Goal: Transaction & Acquisition: Book appointment/travel/reservation

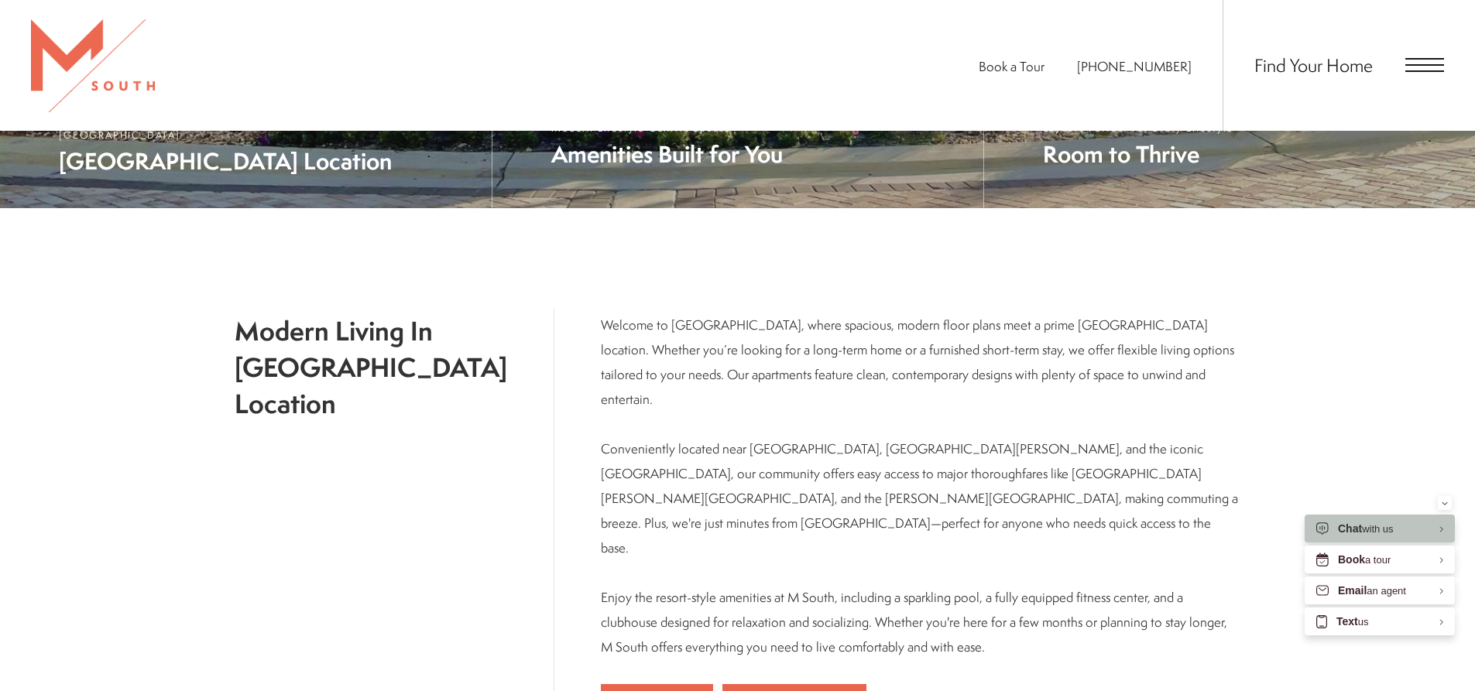
scroll to position [311, 0]
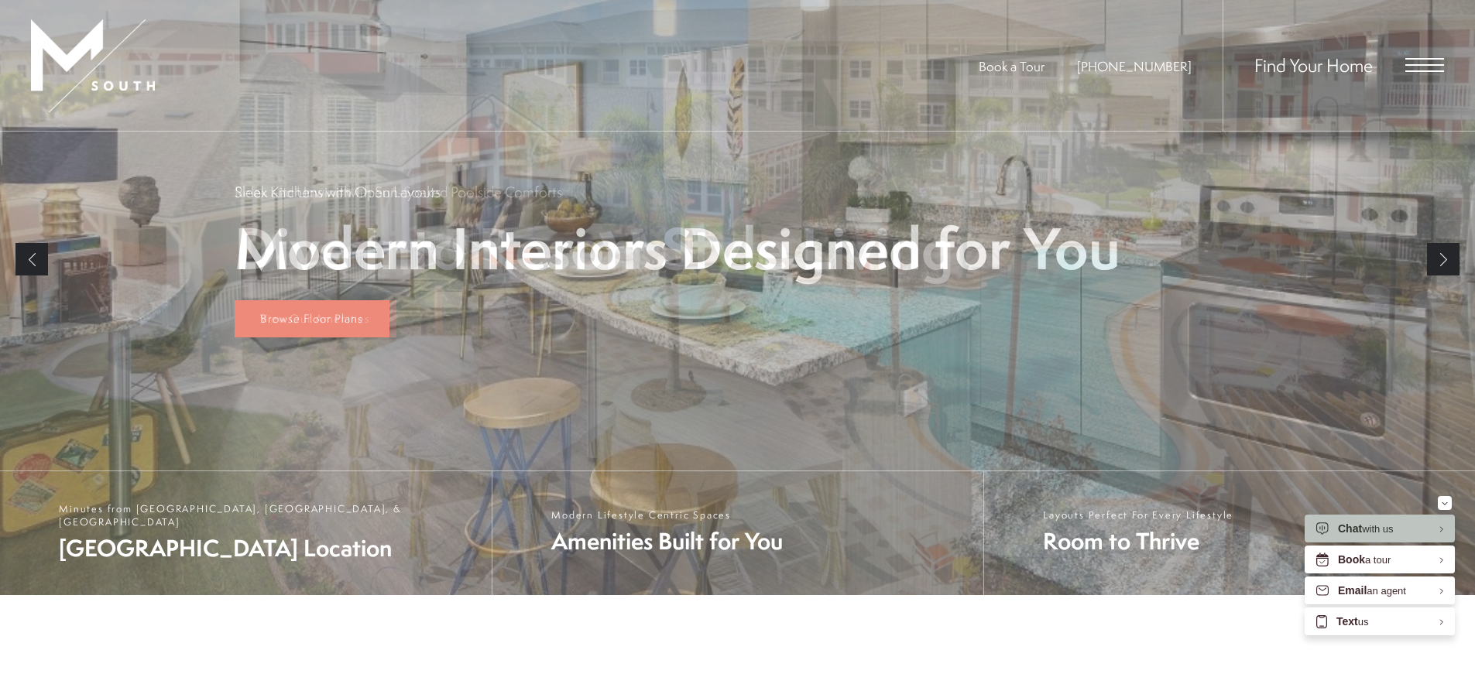
click at [1428, 65] on span "Open Menu" at bounding box center [1424, 65] width 39 height 2
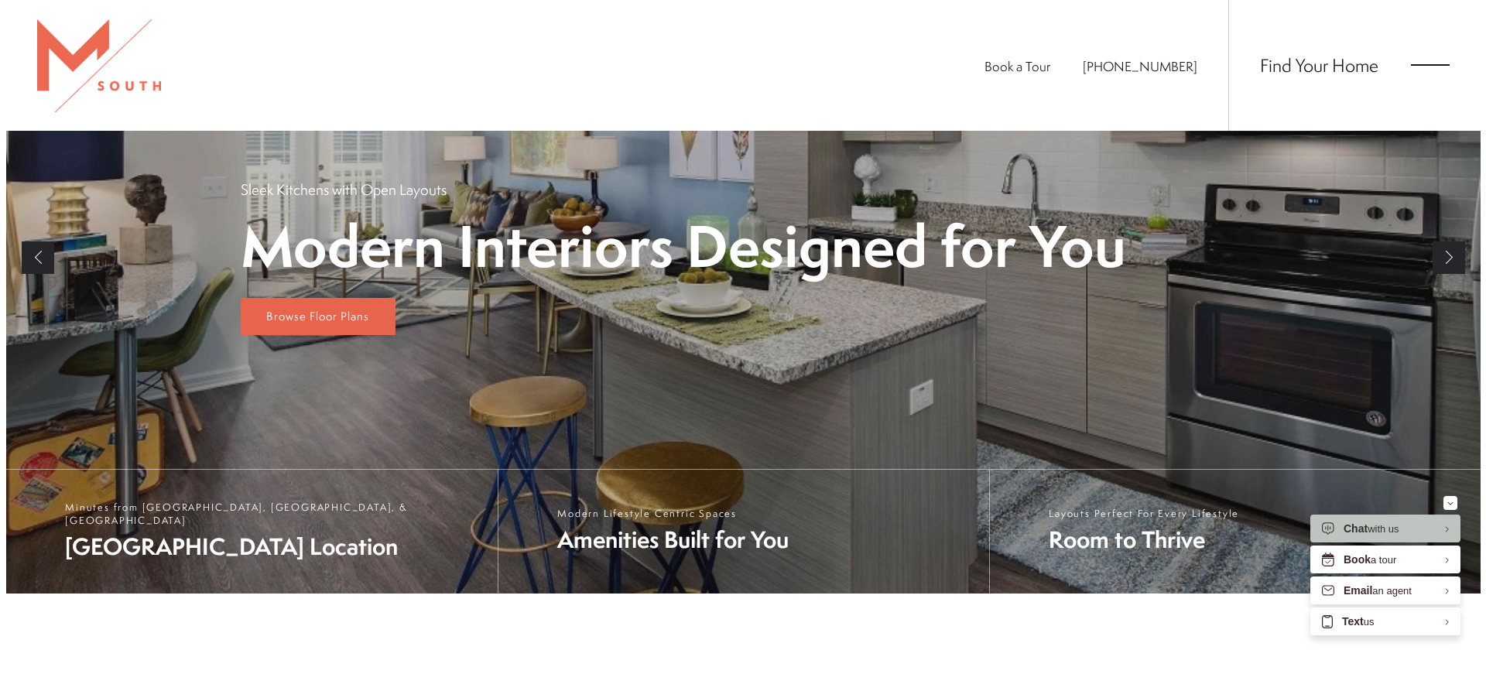
scroll to position [0, 0]
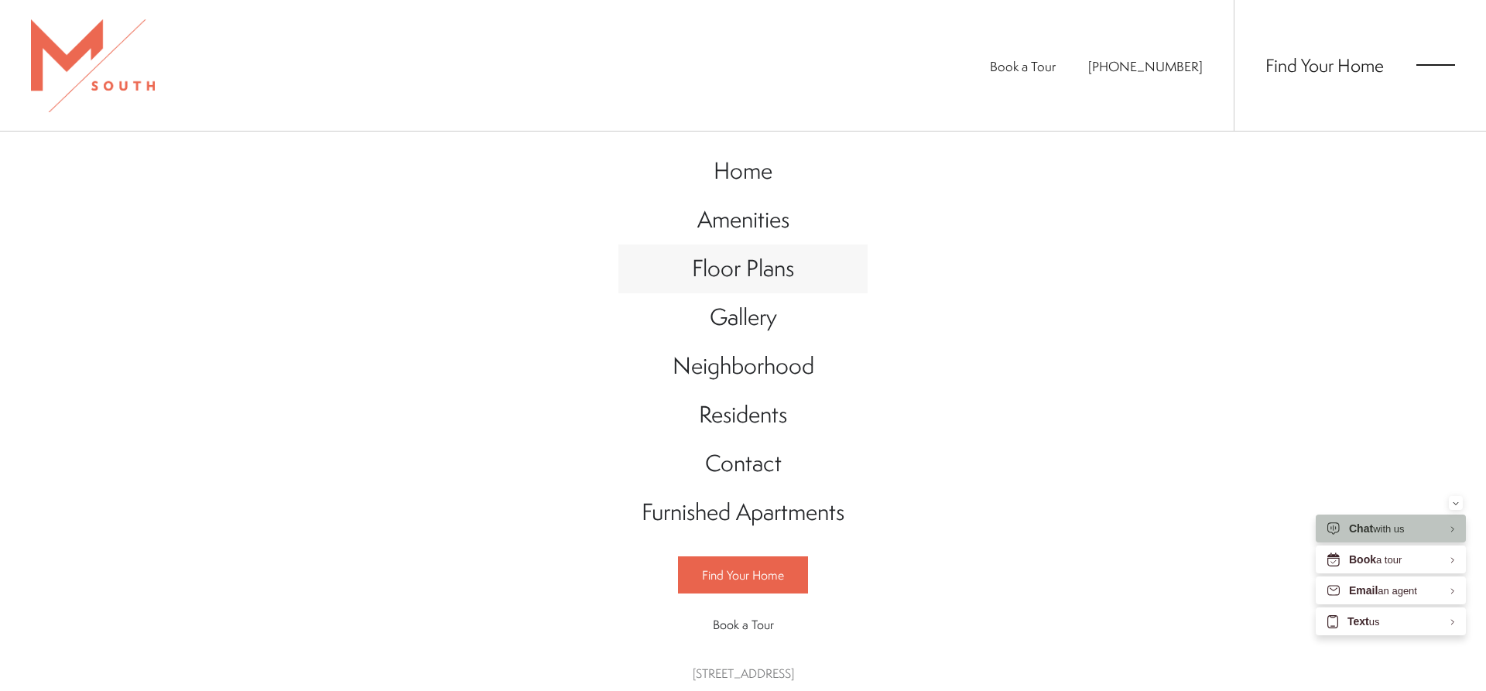
click at [719, 275] on span "Floor Plans" at bounding box center [743, 268] width 102 height 32
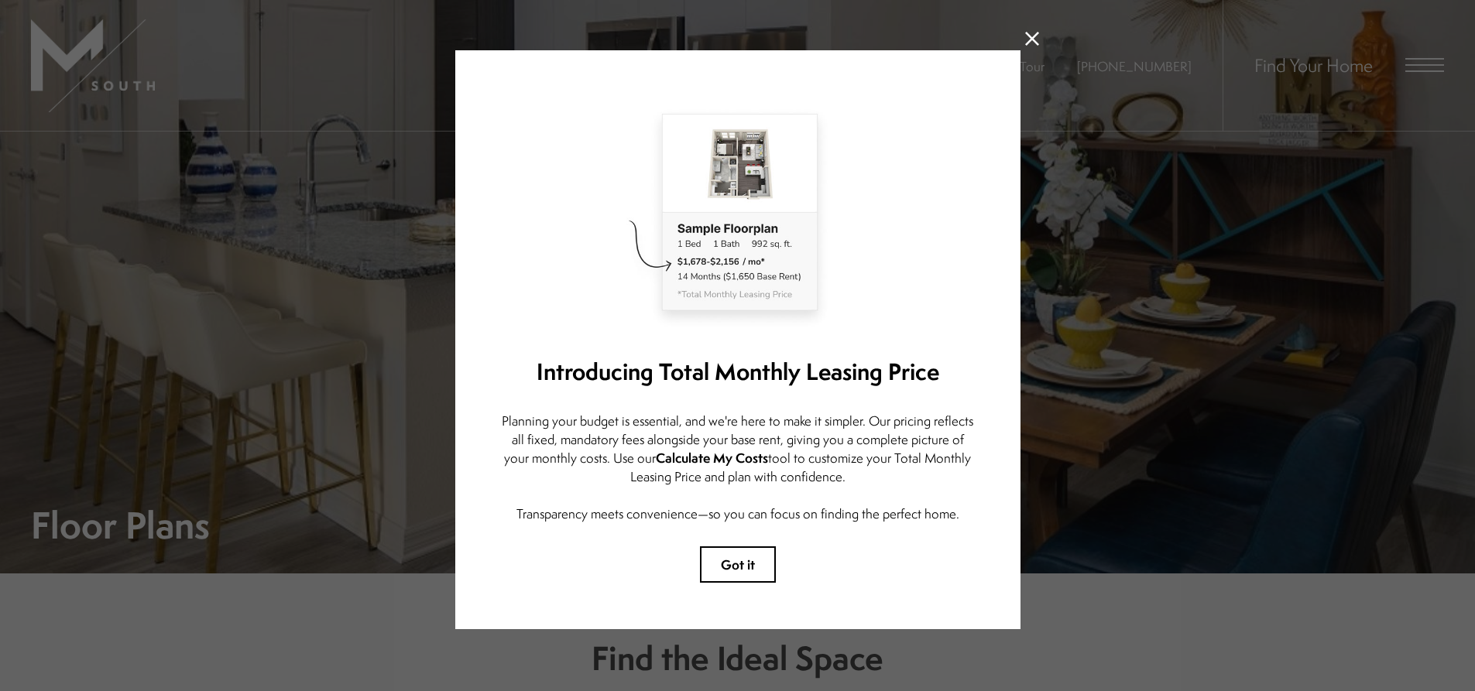
scroll to position [23, 0]
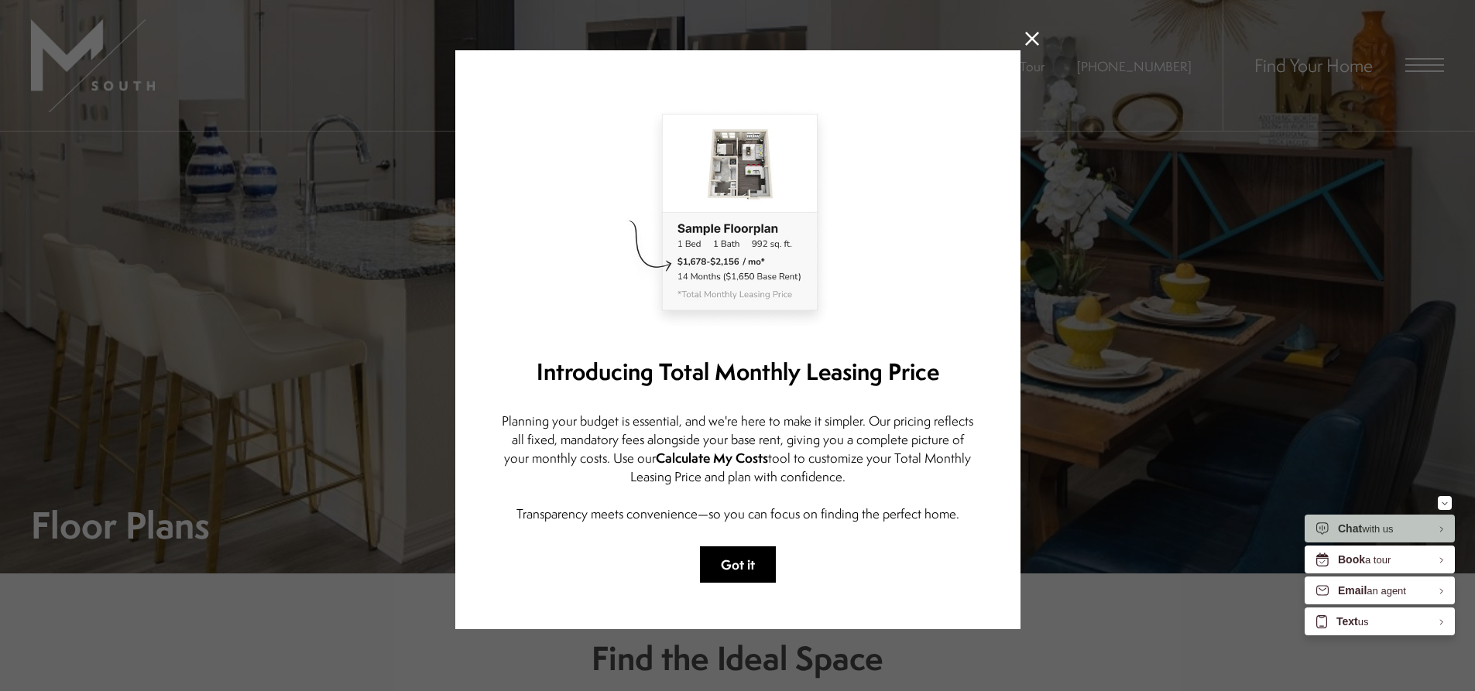
drag, startPoint x: 734, startPoint y: 552, endPoint x: 828, endPoint y: 543, distance: 94.1
click at [735, 552] on button "Got it" at bounding box center [738, 565] width 76 height 36
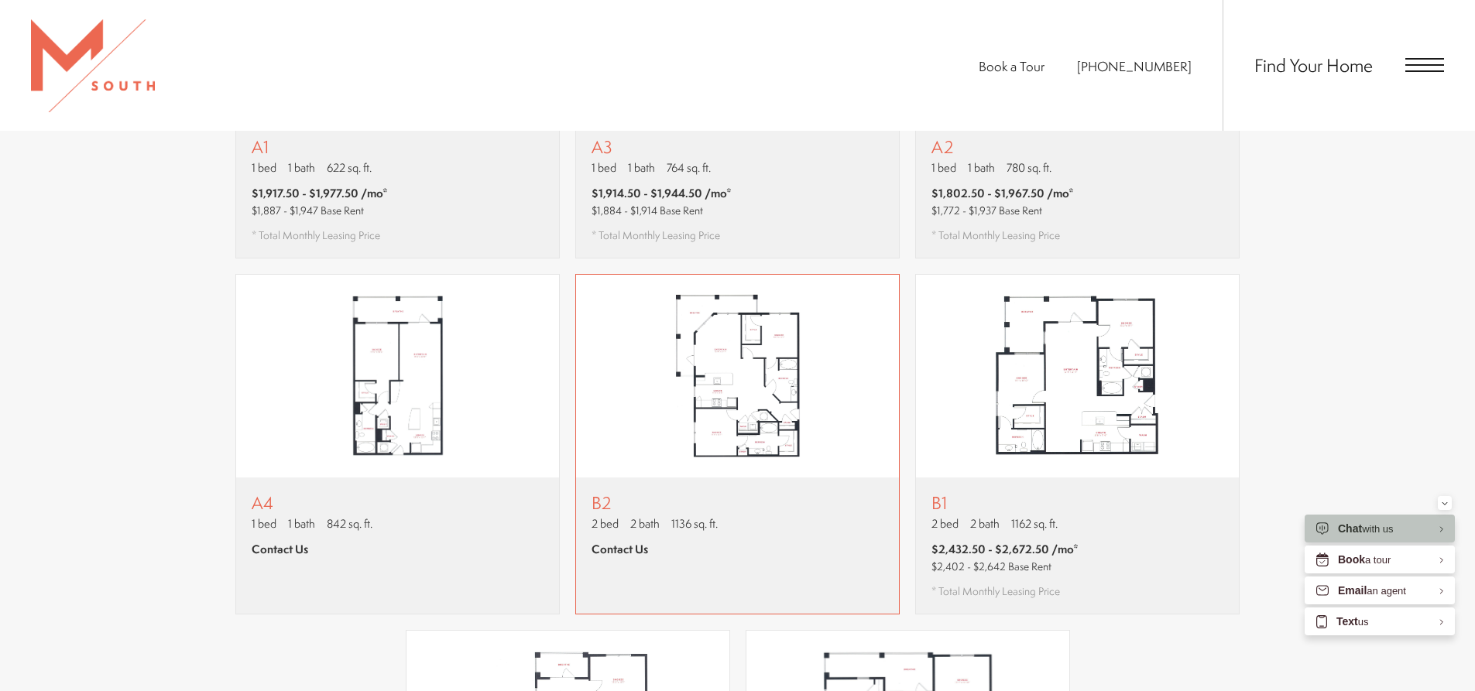
scroll to position [1239, 0]
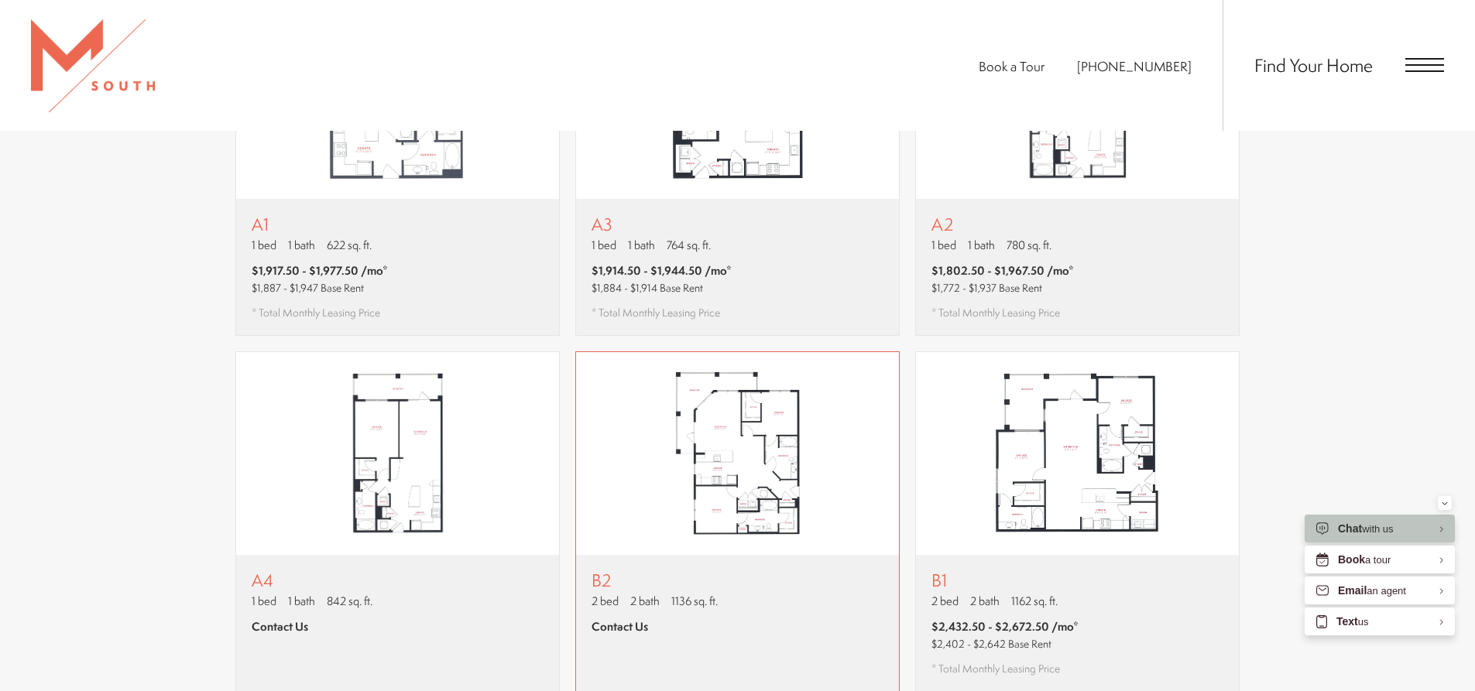
click at [715, 555] on div "B2 2 bed 2 bath 1136 sq. ft. Contact Us" at bounding box center [737, 623] width 323 height 136
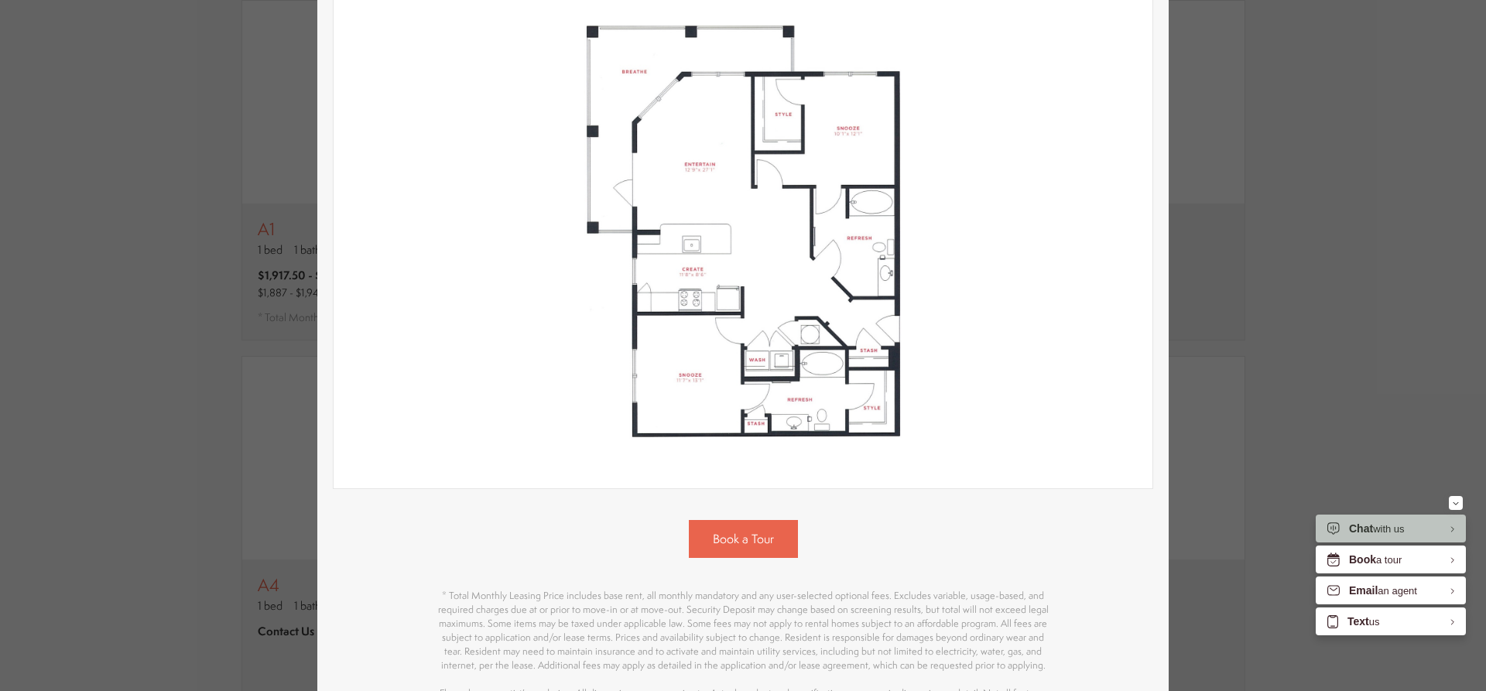
scroll to position [0, 0]
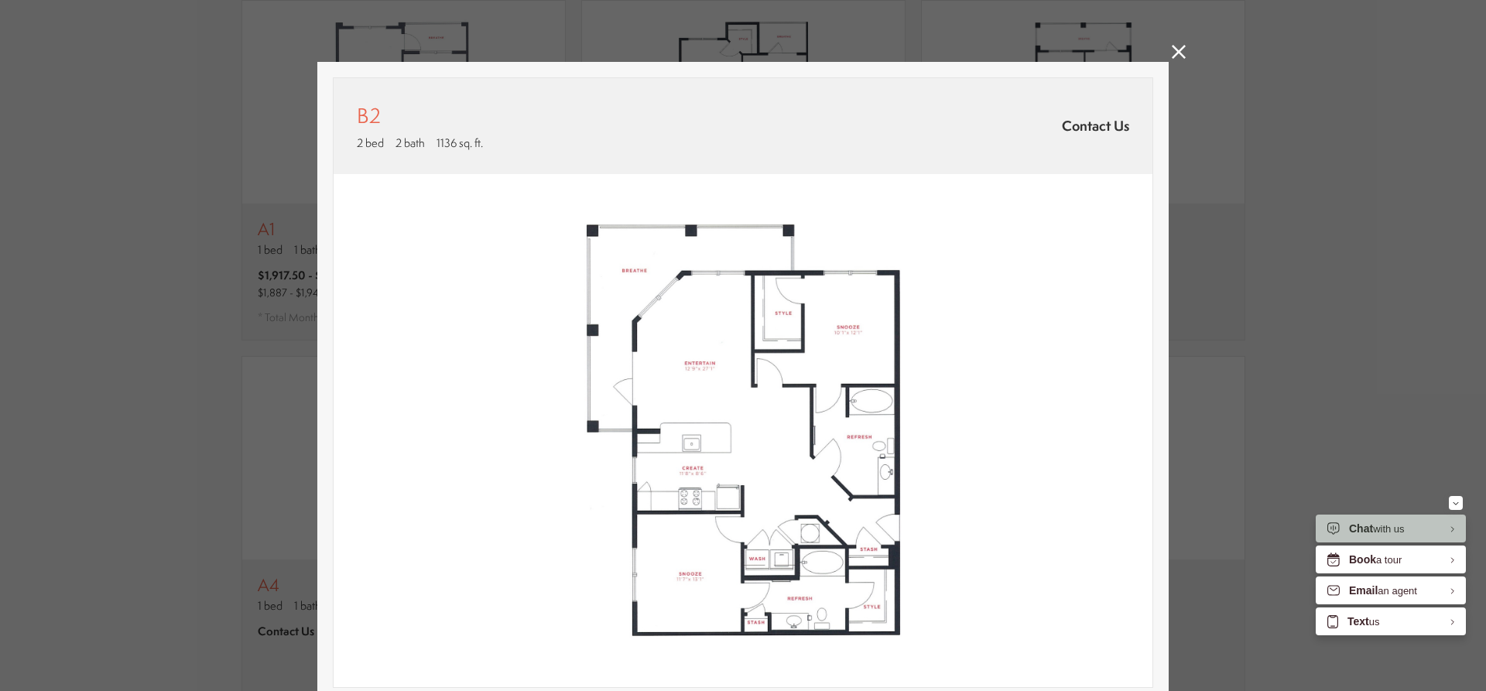
drag, startPoint x: 1173, startPoint y: 50, endPoint x: 1178, endPoint y: 63, distance: 14.7
click at [1173, 50] on icon at bounding box center [1179, 52] width 14 height 14
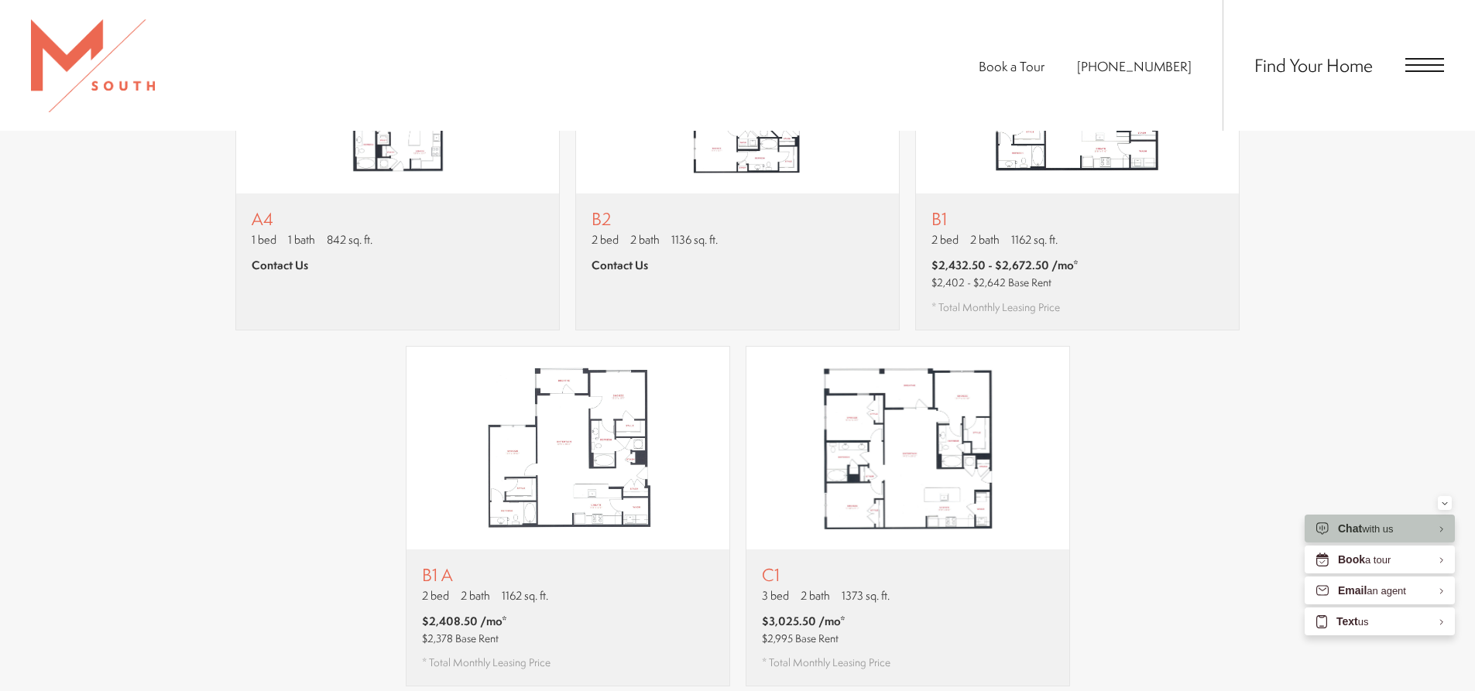
scroll to position [1626, 0]
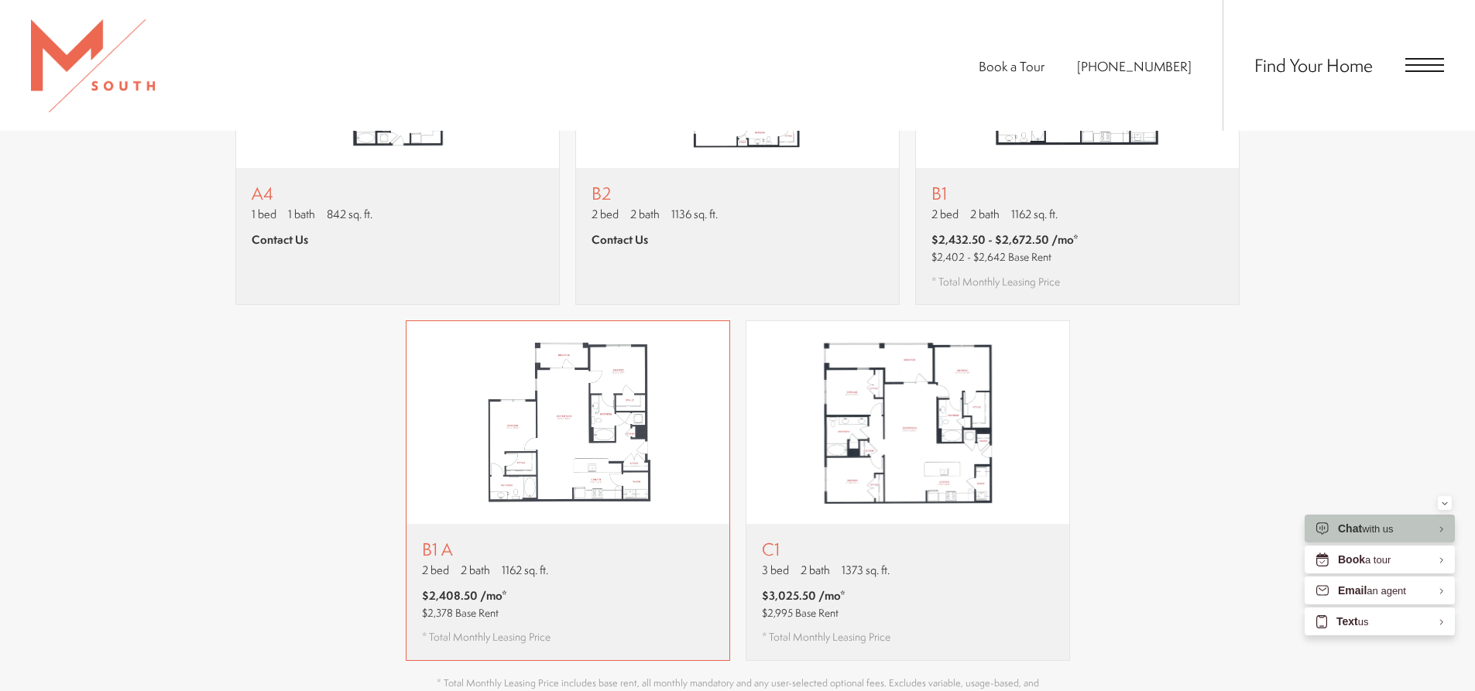
click at [564, 568] on div "B1 A 2 bed 2 bath 1162 sq. ft. $2,408.50 /mo* $2,378 Base Rent * Total Monthly …" at bounding box center [567, 592] width 323 height 136
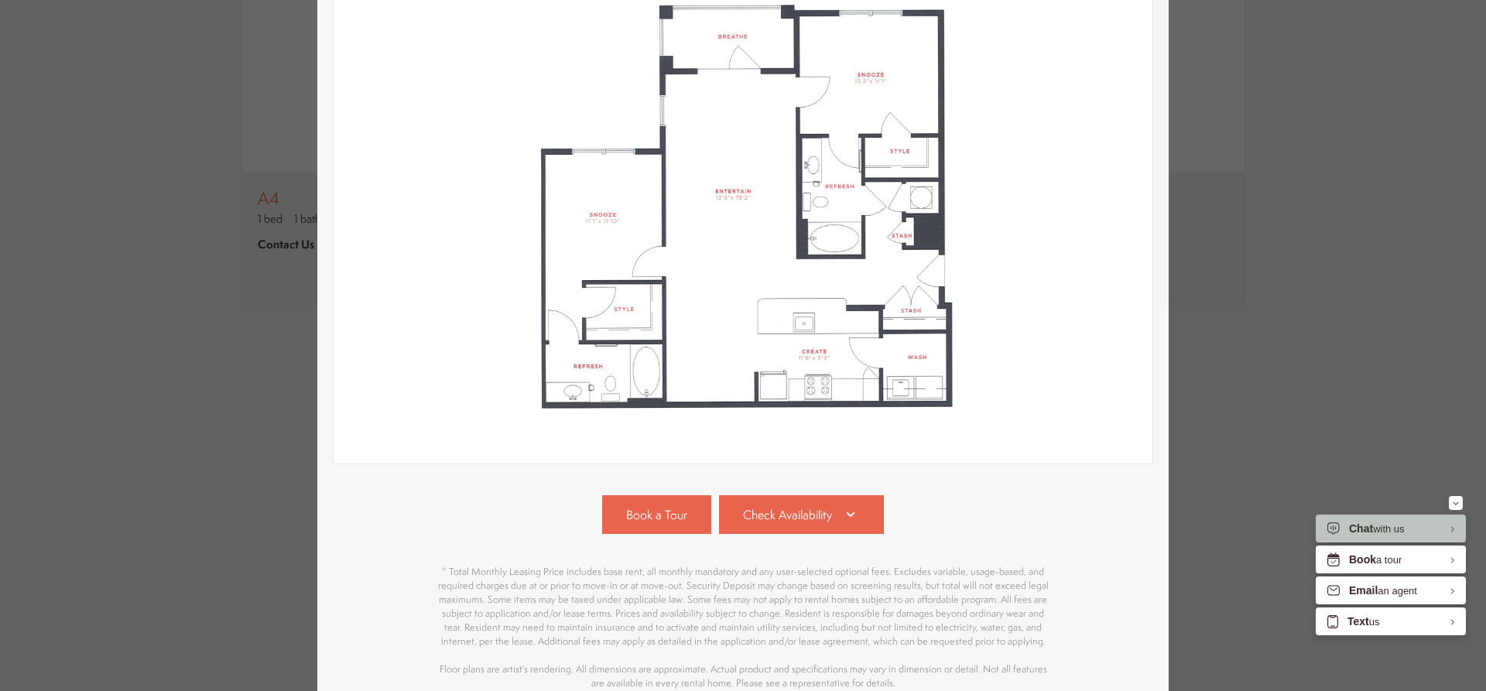
scroll to position [327, 0]
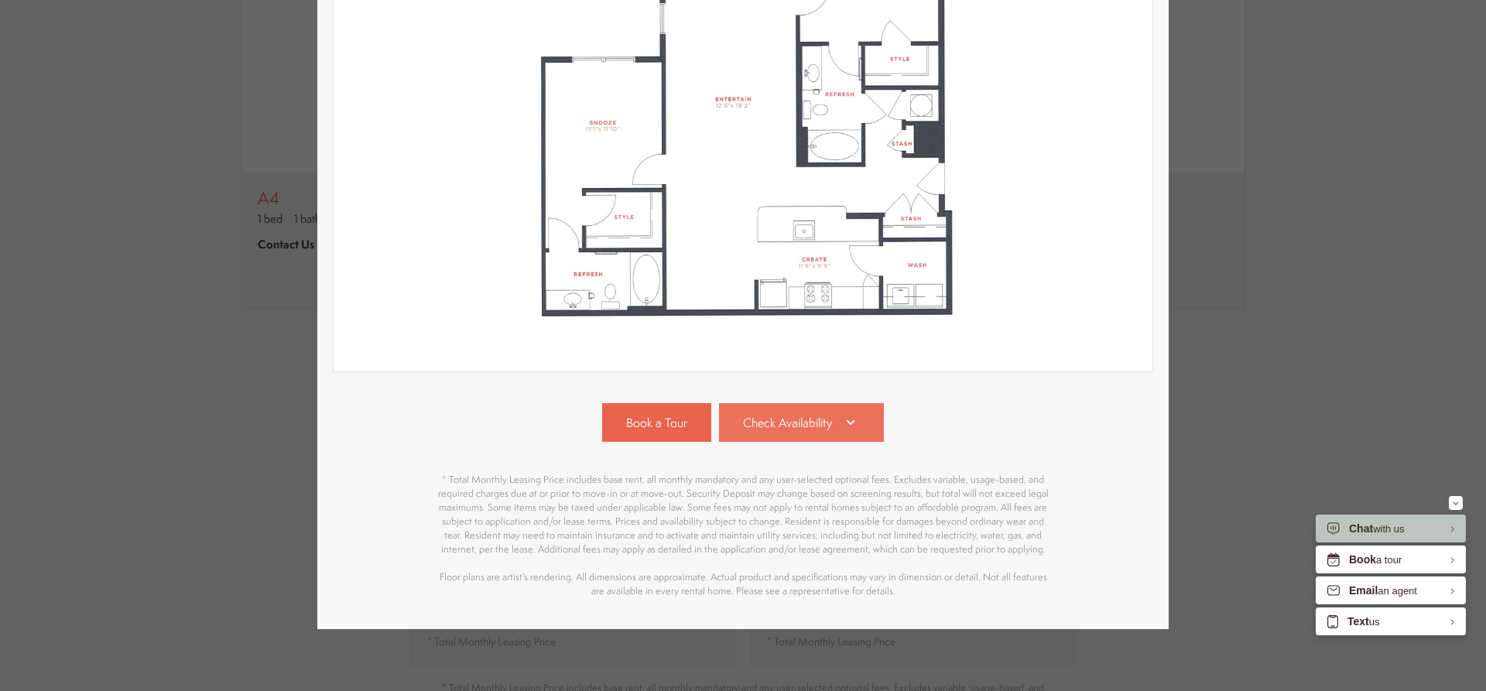
click at [844, 403] on link "Check Availability" at bounding box center [802, 422] width 166 height 39
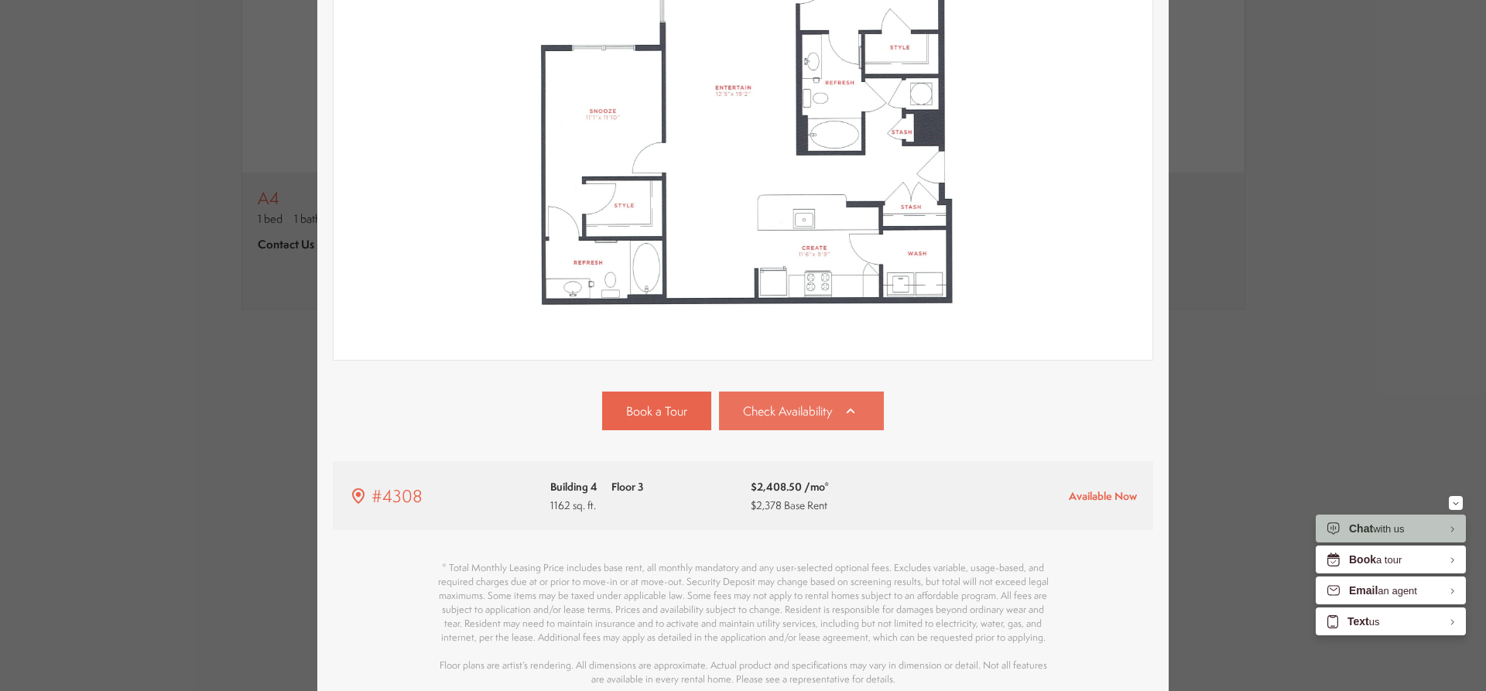
scroll to position [428, 0]
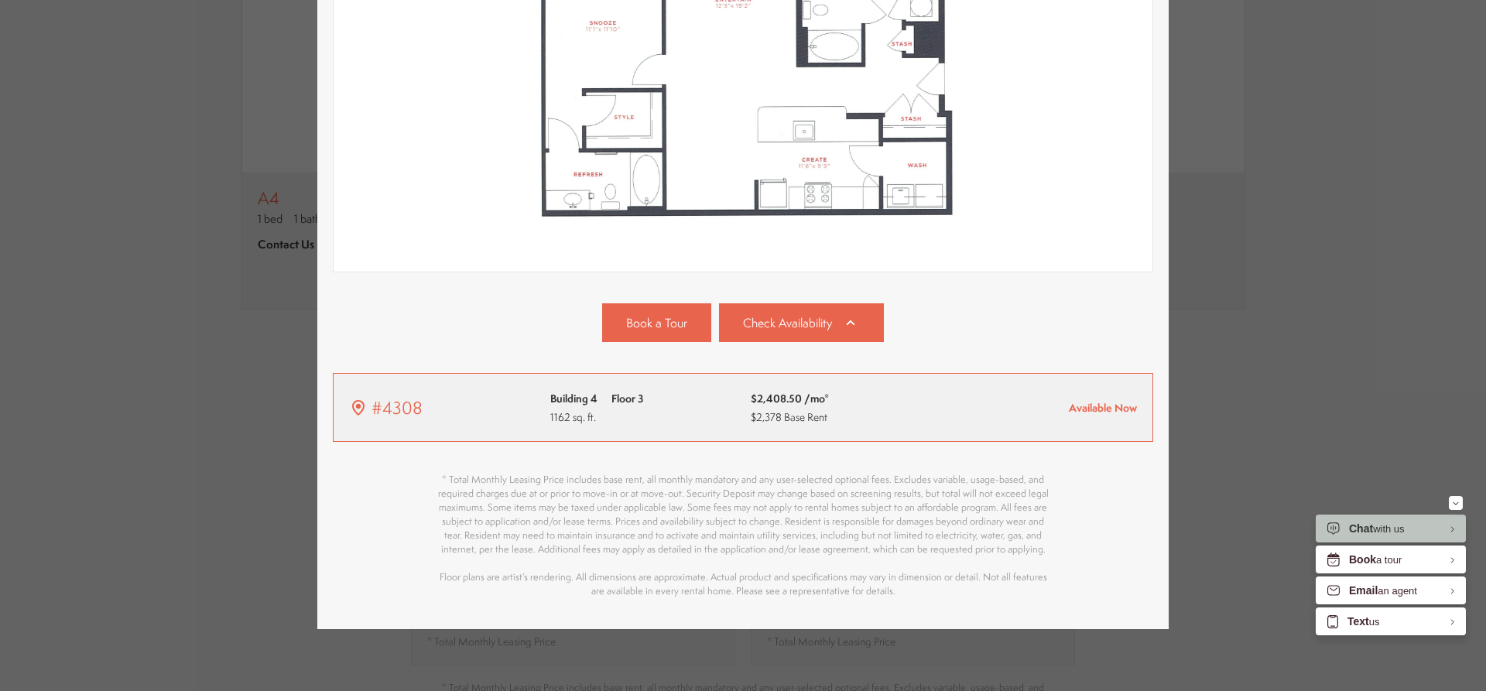
click at [962, 400] on div "Available Now" at bounding box center [1045, 407] width 186 height 15
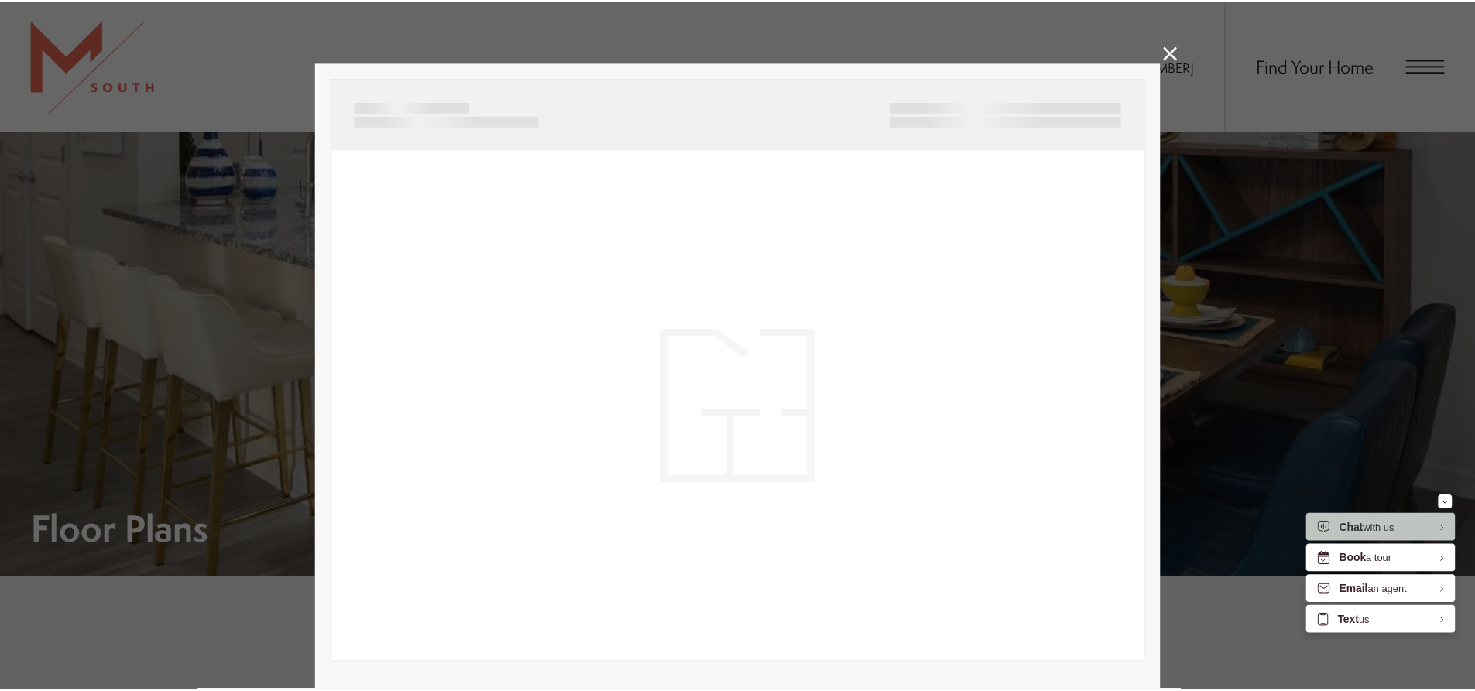
scroll to position [0, 0]
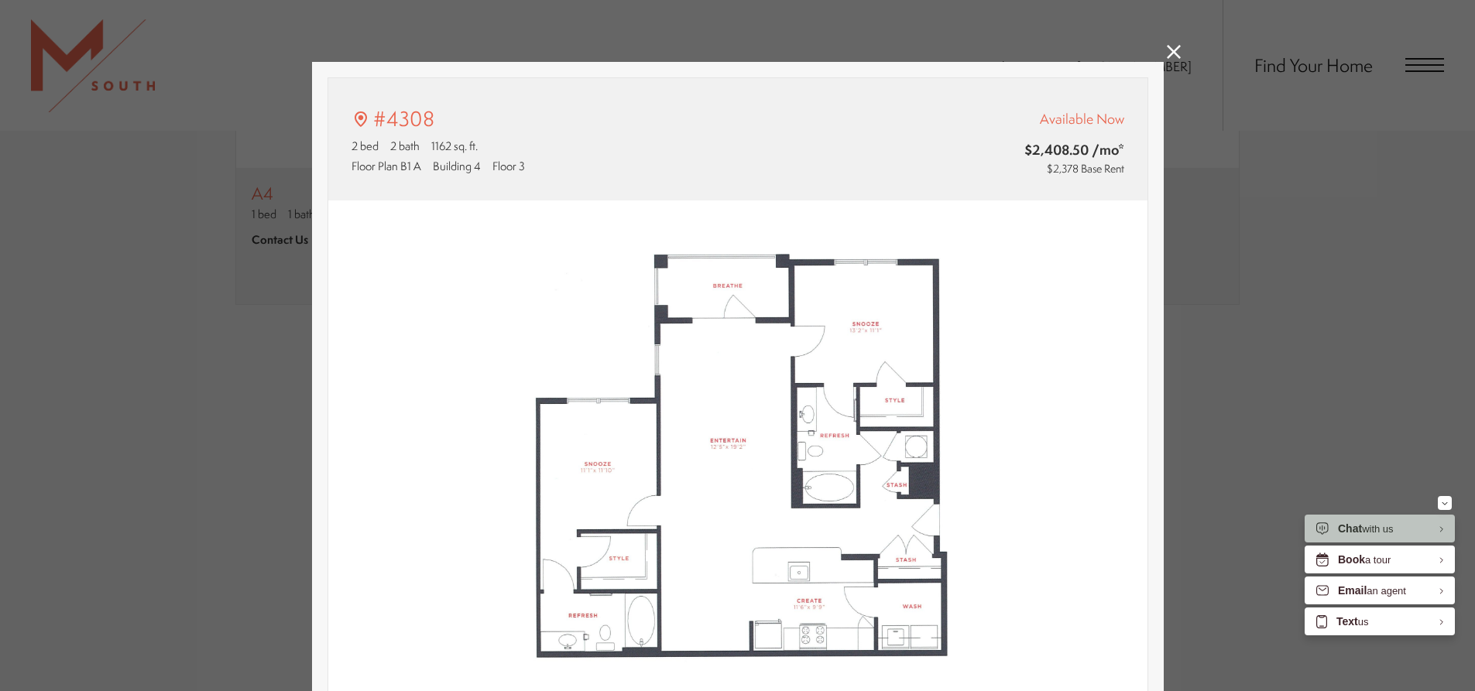
type input "**********"
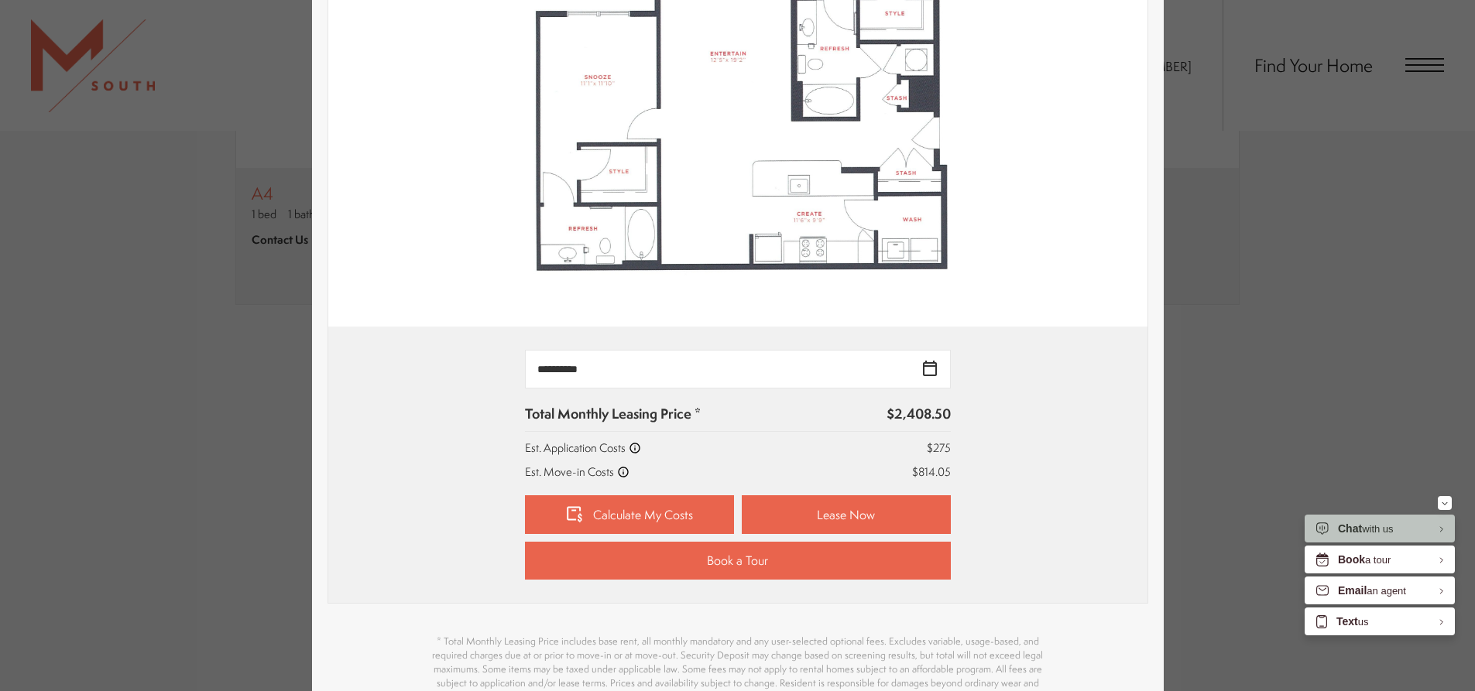
scroll to position [542, 0]
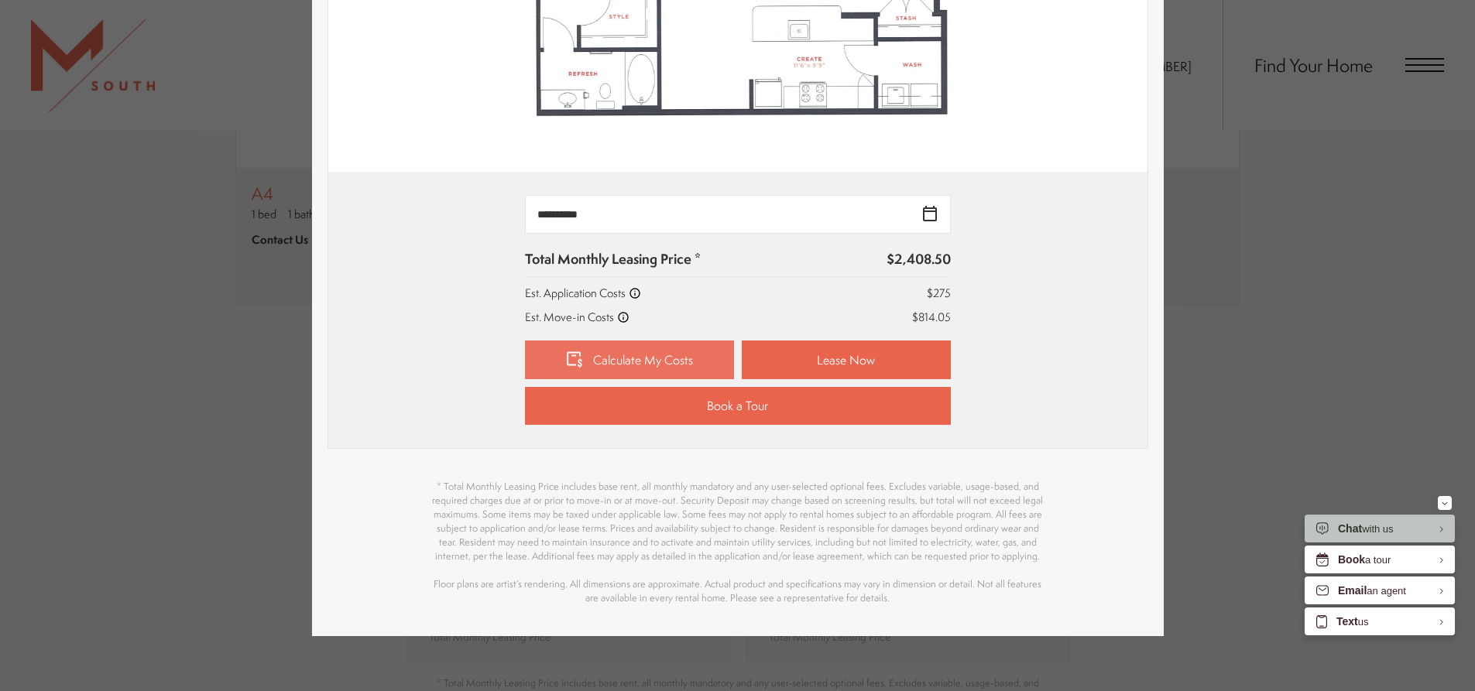
click at [652, 364] on link "Calculate My Costs" at bounding box center [629, 360] width 209 height 39
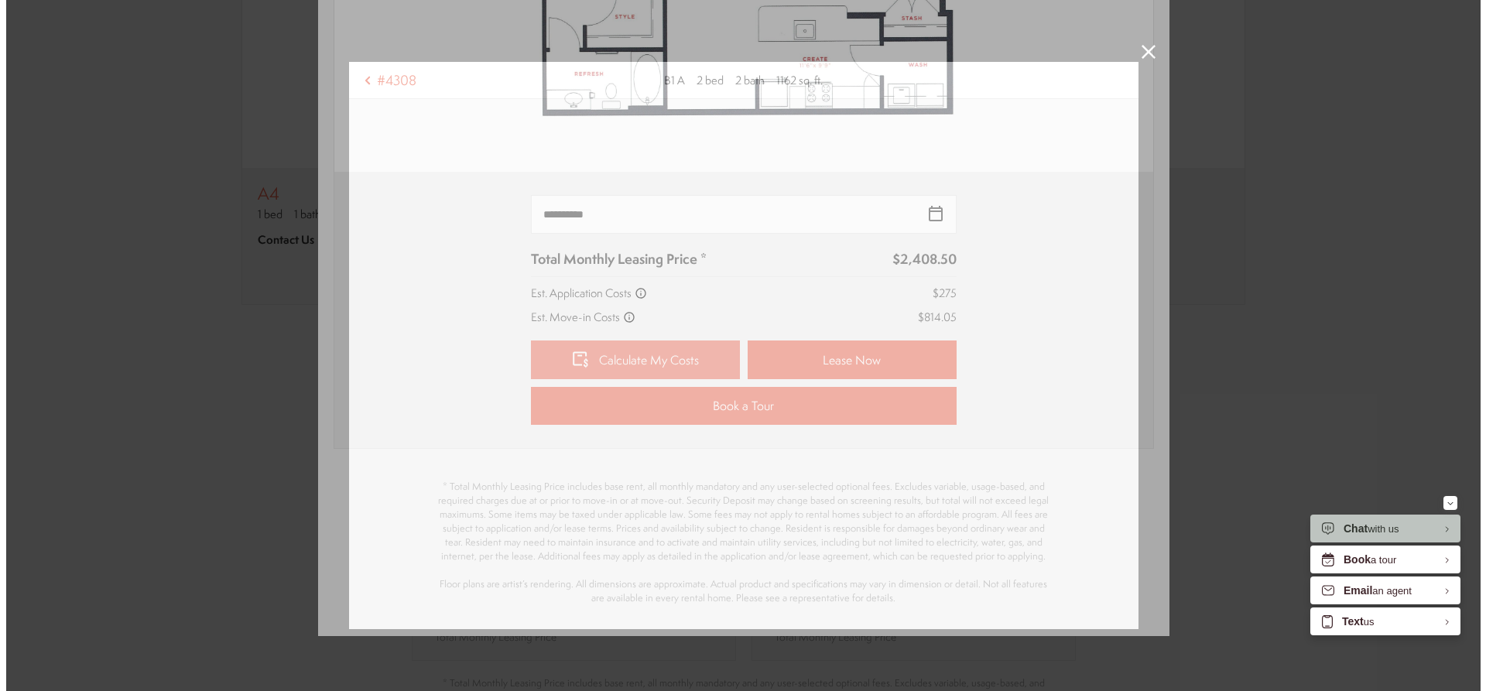
scroll to position [0, 0]
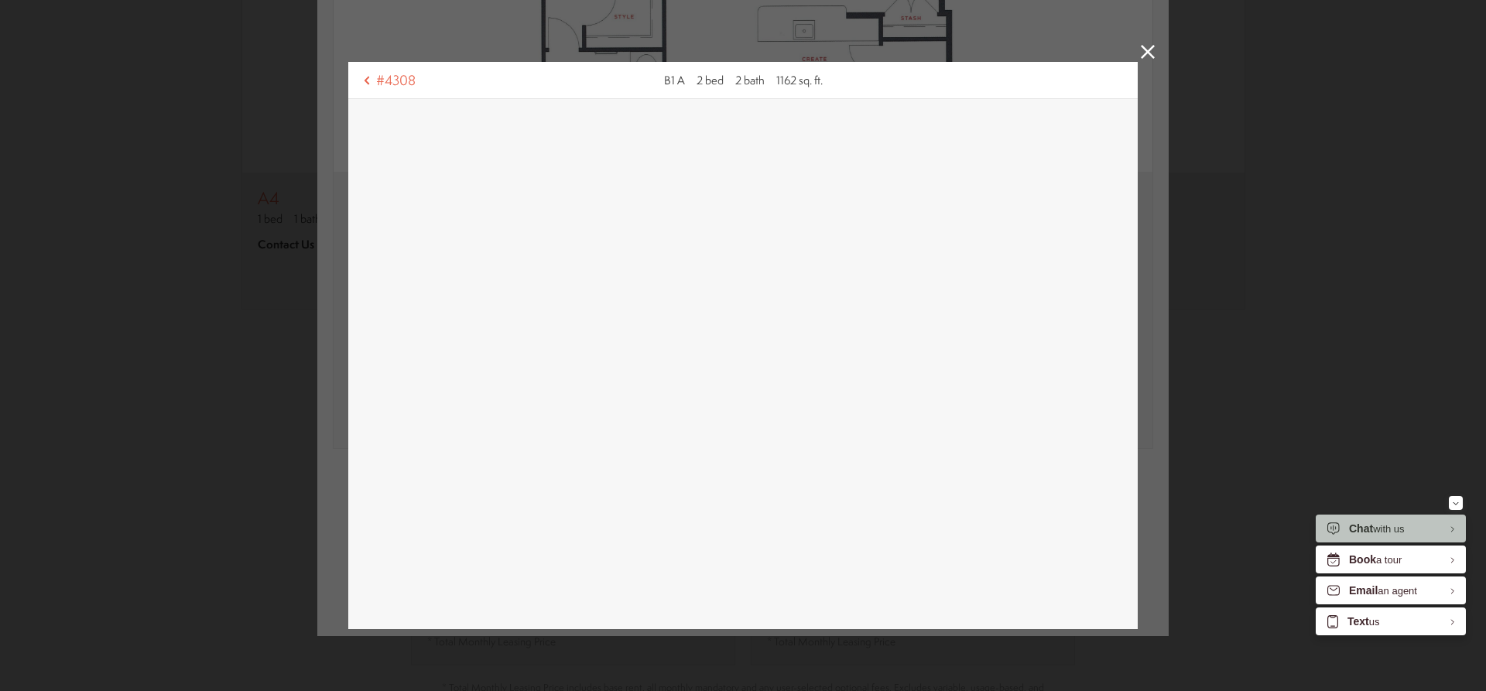
click at [1141, 61] on link at bounding box center [1148, 54] width 14 height 18
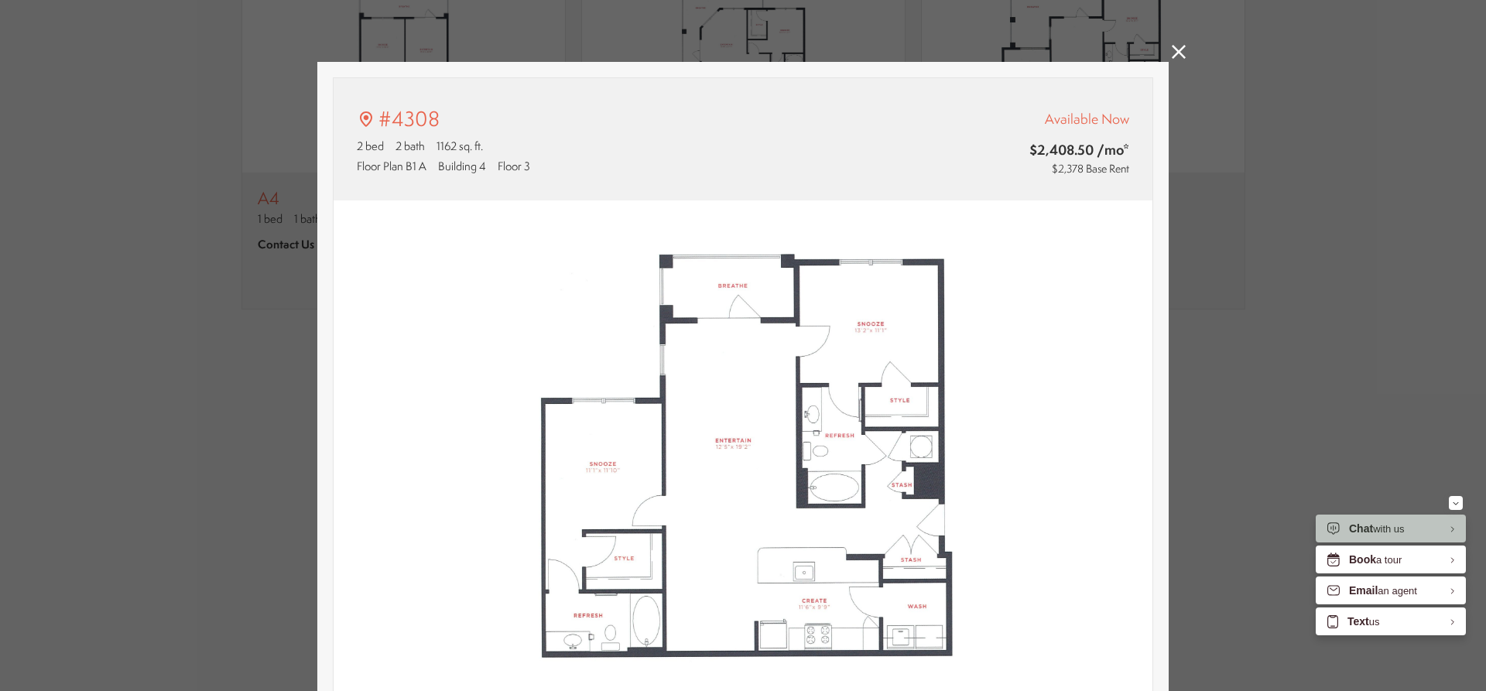
click at [1172, 52] on icon at bounding box center [1179, 52] width 14 height 14
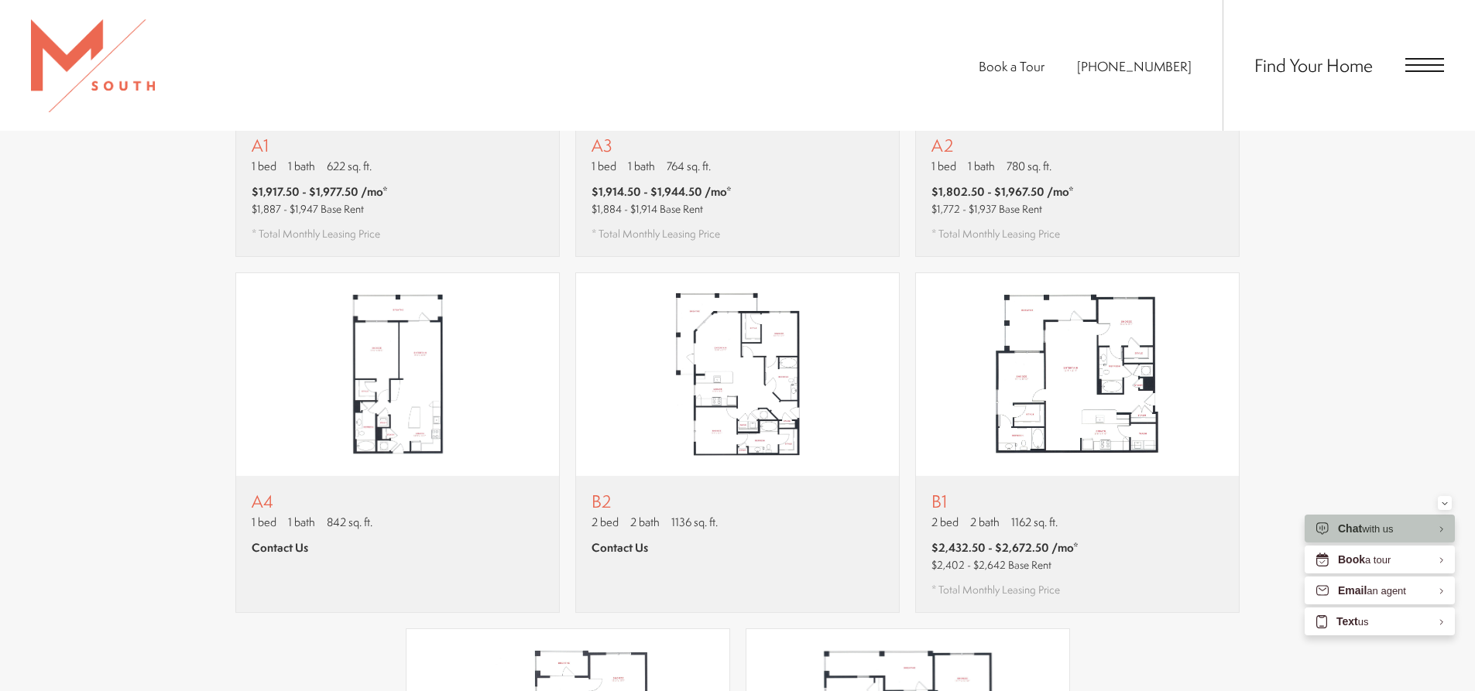
scroll to position [1316, 0]
